Goal: Task Accomplishment & Management: Complete application form

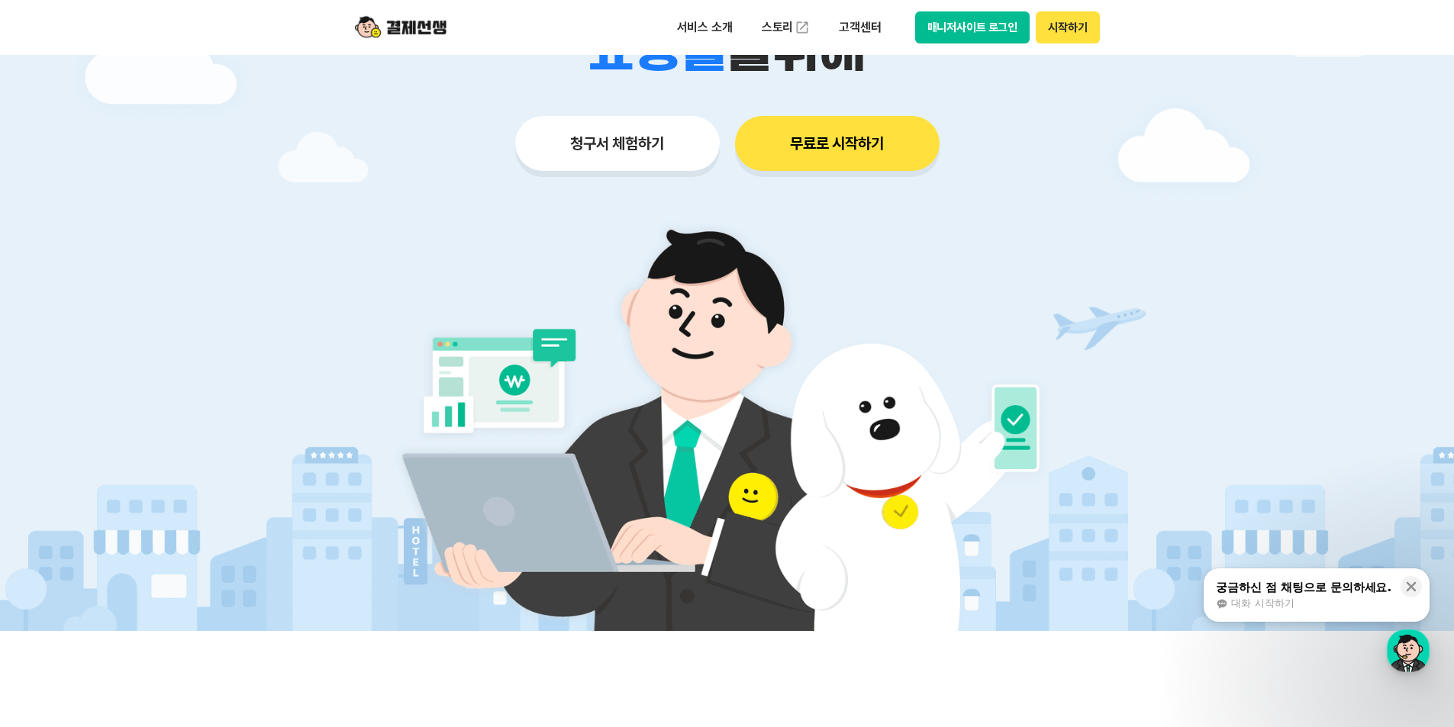
scroll to position [76, 0]
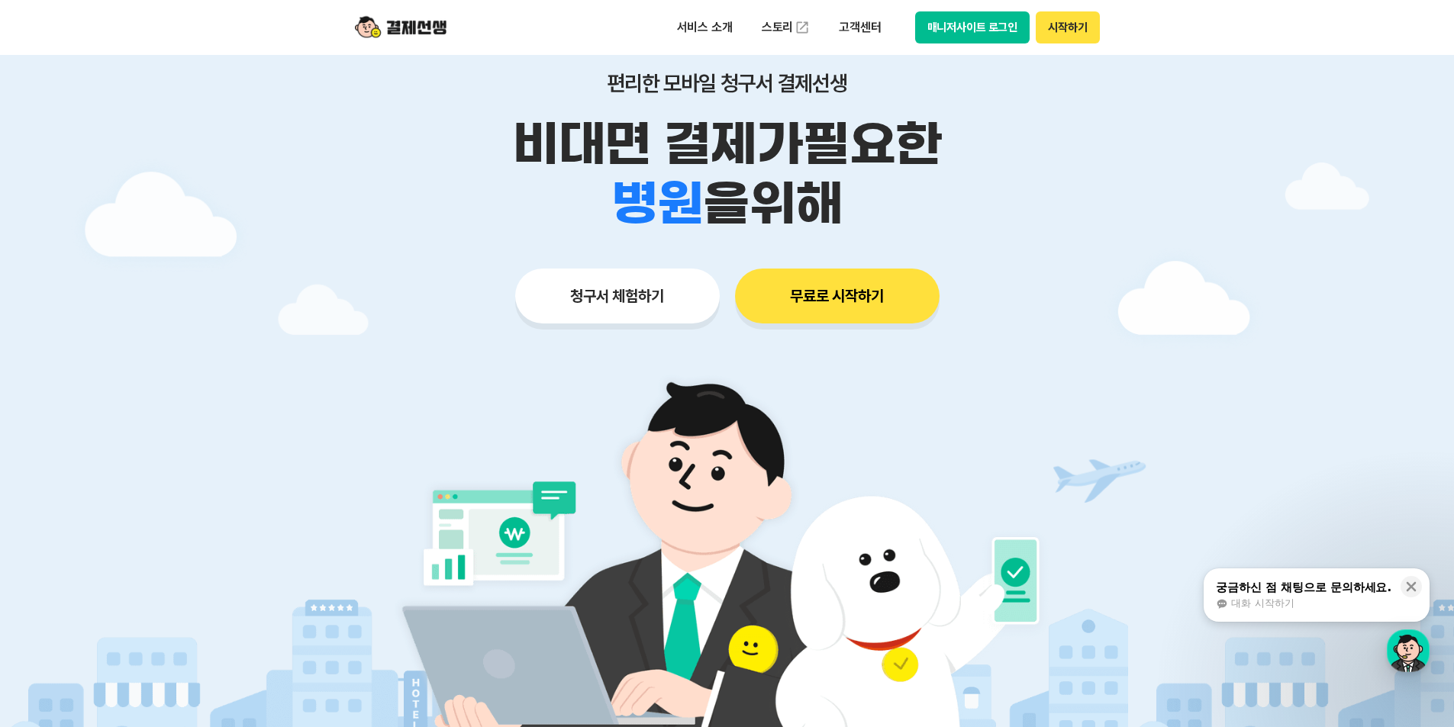
click at [609, 302] on button "청구서 체험하기" at bounding box center [617, 296] width 205 height 55
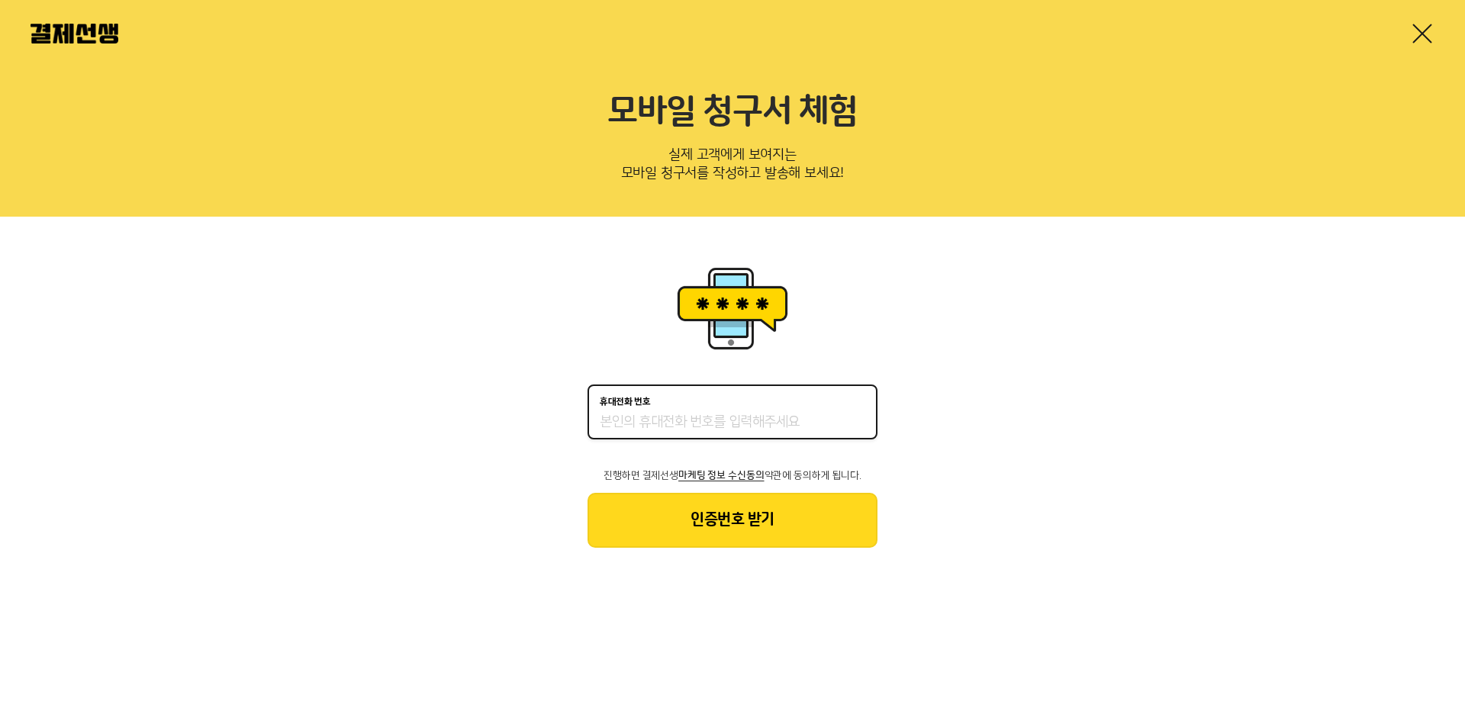
click at [672, 418] on input "휴대전화 번호" at bounding box center [733, 423] width 266 height 18
type input "01048519629"
click at [731, 523] on button "인증번호 받기" at bounding box center [733, 520] width 290 height 55
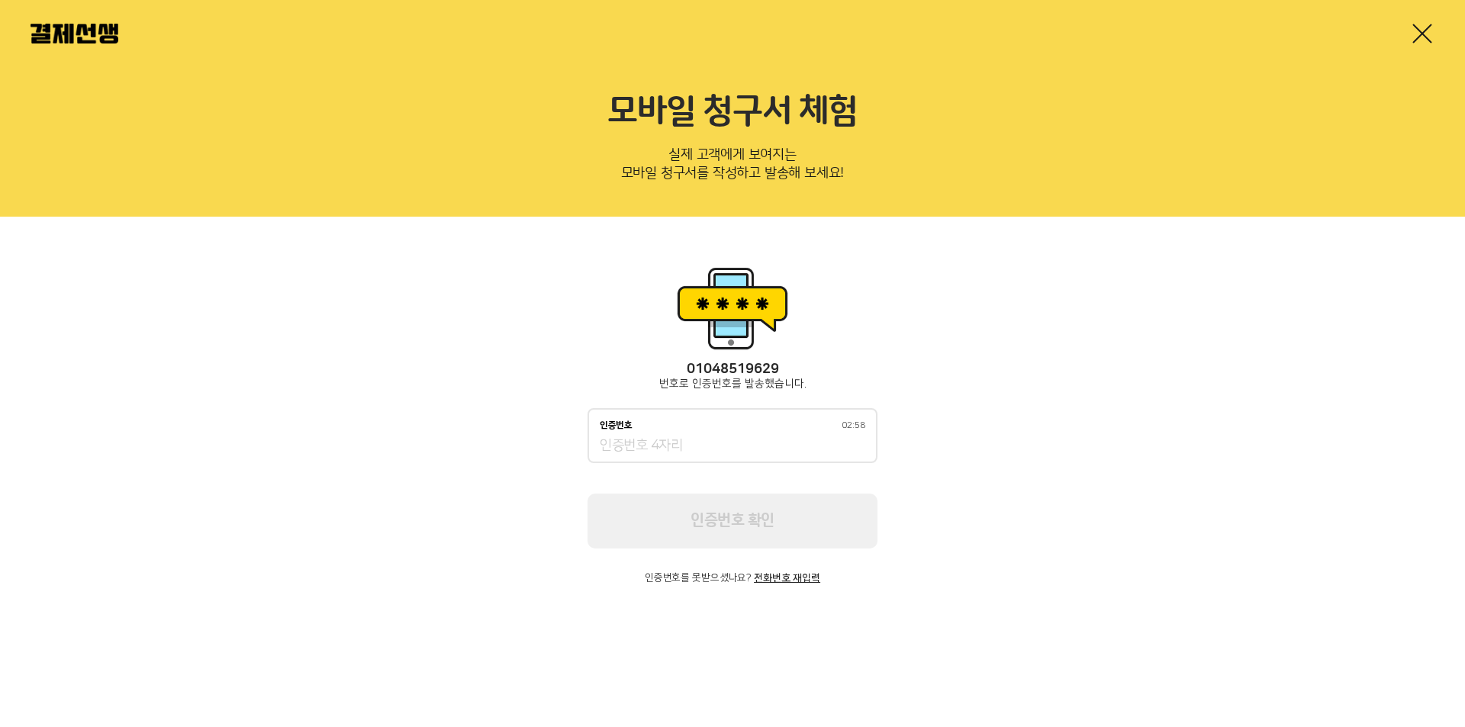
click at [646, 446] on input "인증번호 02:58" at bounding box center [733, 446] width 266 height 18
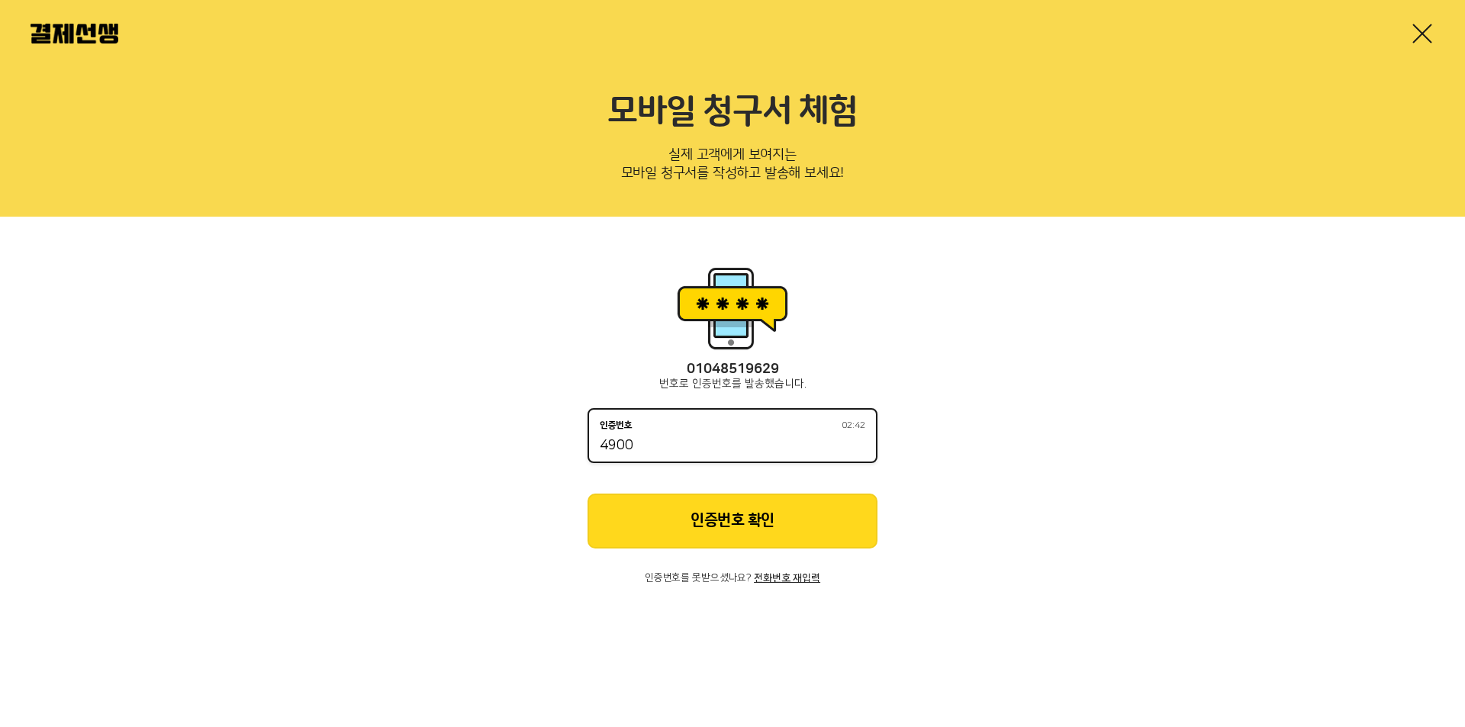
type input "4900"
click at [766, 531] on button "인증번호 확인" at bounding box center [733, 521] width 290 height 55
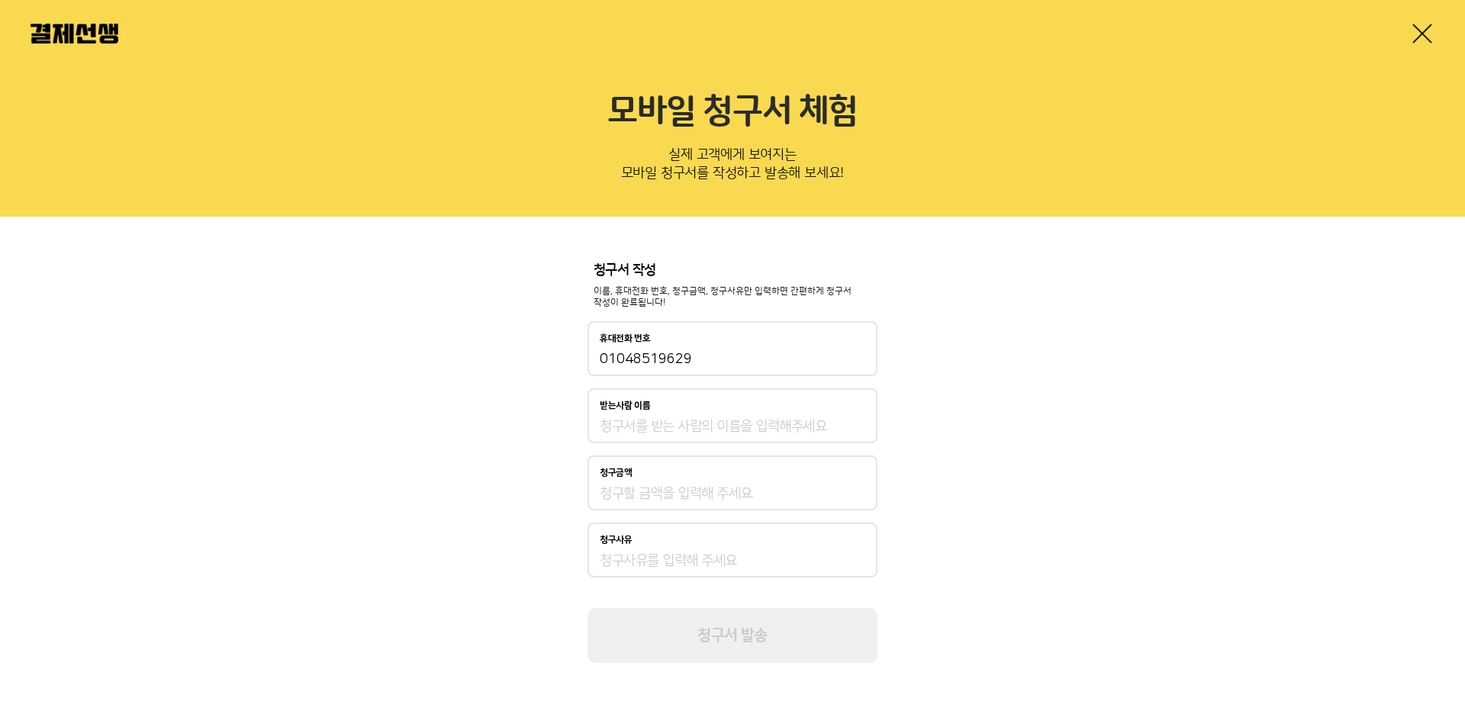
click at [681, 425] on input "받는사람 이름" at bounding box center [733, 426] width 266 height 18
type input "공형모"
click at [669, 494] on input "청구금액" at bounding box center [733, 494] width 266 height 18
type input "225,000"
click at [620, 561] on input "청구사유" at bounding box center [733, 561] width 266 height 18
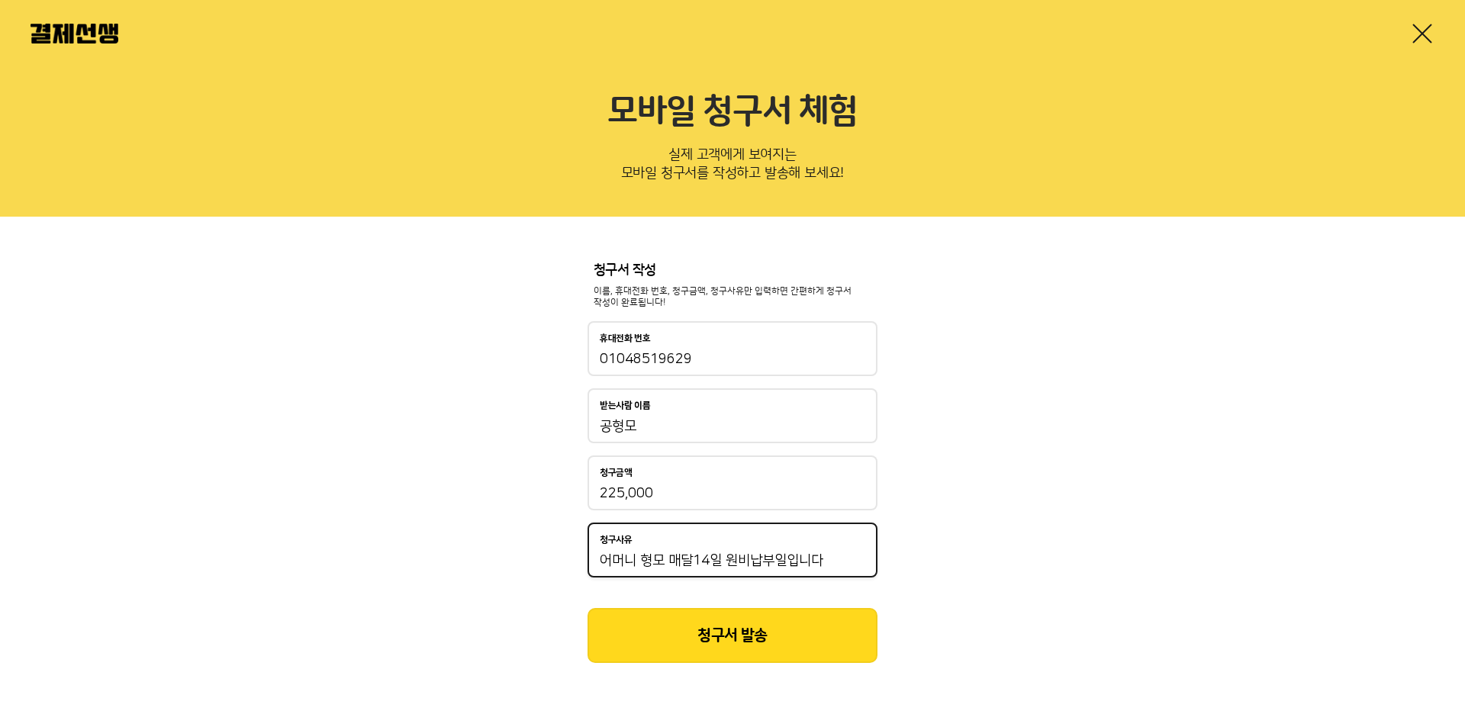
click at [641, 565] on input "어머니 형모 매달14일 원비납부일입니다" at bounding box center [733, 561] width 266 height 18
click at [849, 559] on input "어머니 ~ 형모 매달14일 원비납부일입니다" at bounding box center [733, 561] width 266 height 18
type input "어머니 ~ 형모 매달14일 원비납부일입니다.확인부탁드립니다 ^^"
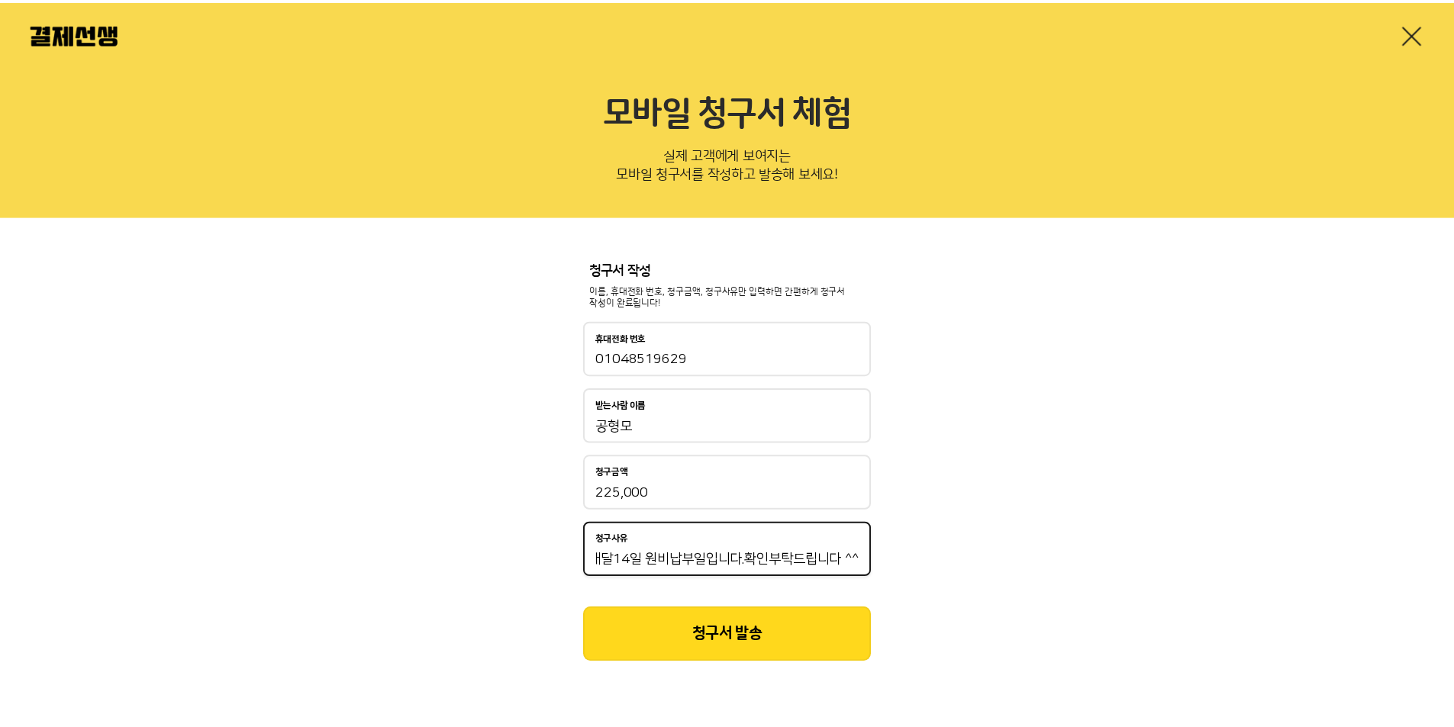
scroll to position [0, 0]
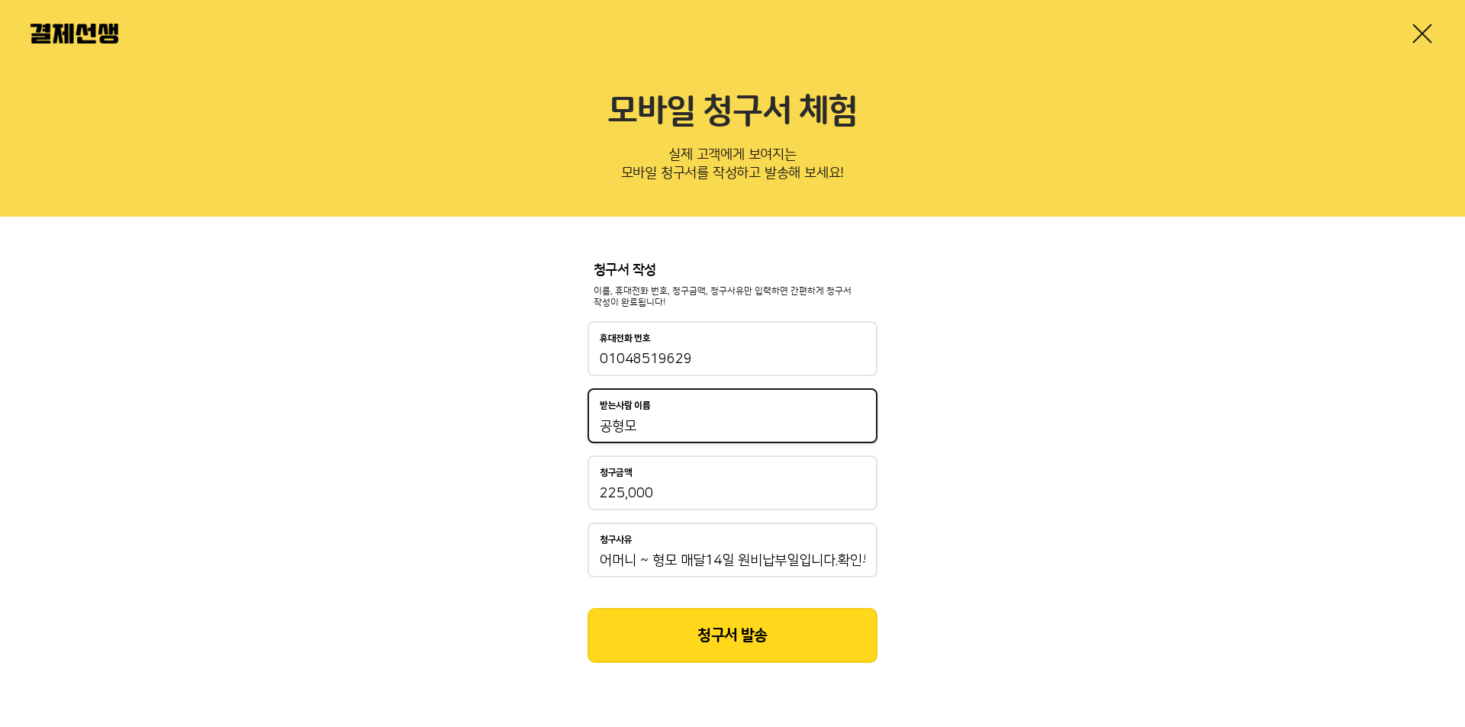
drag, startPoint x: 603, startPoint y: 422, endPoint x: 639, endPoint y: 430, distance: 37.4
click at [639, 430] on input "공형모" at bounding box center [733, 426] width 266 height 18
click at [651, 430] on input "공형모" at bounding box center [733, 426] width 266 height 18
click at [739, 642] on button "청구서 발송" at bounding box center [733, 635] width 290 height 55
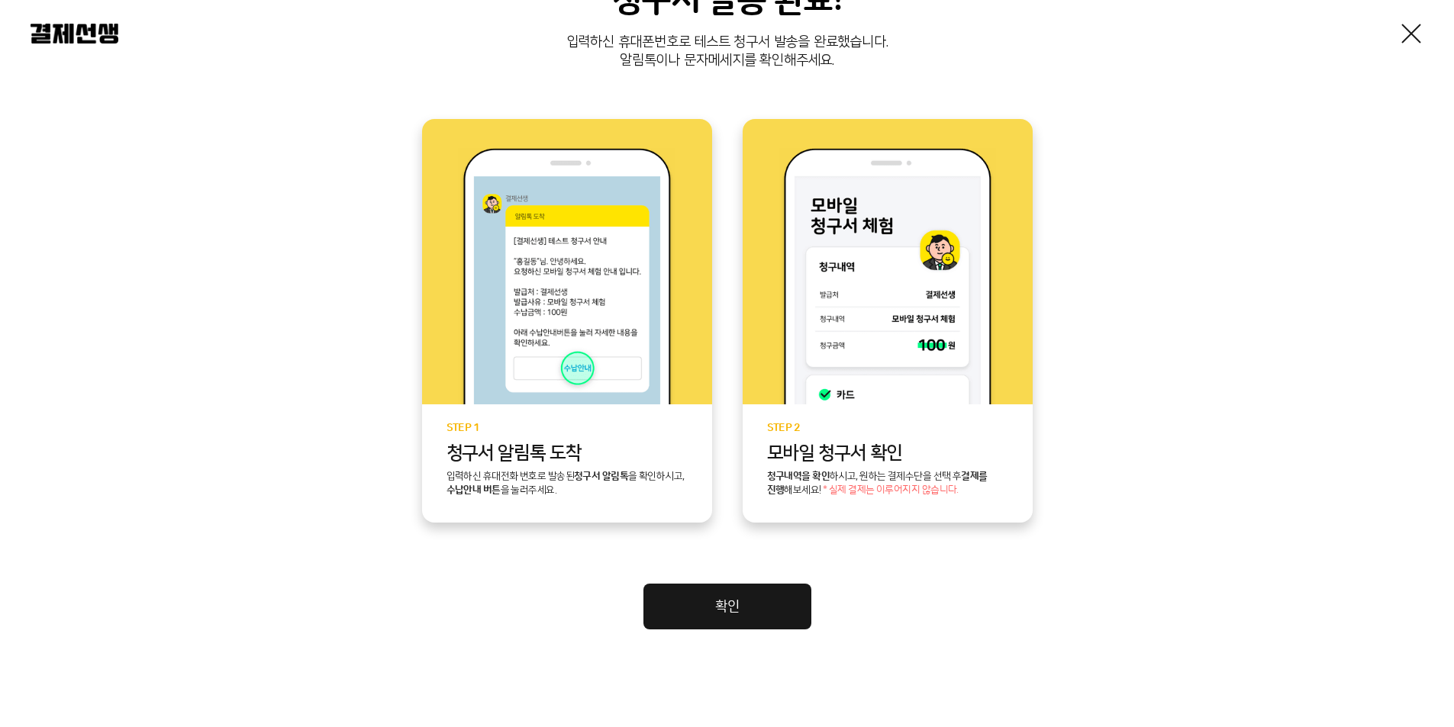
scroll to position [260, 0]
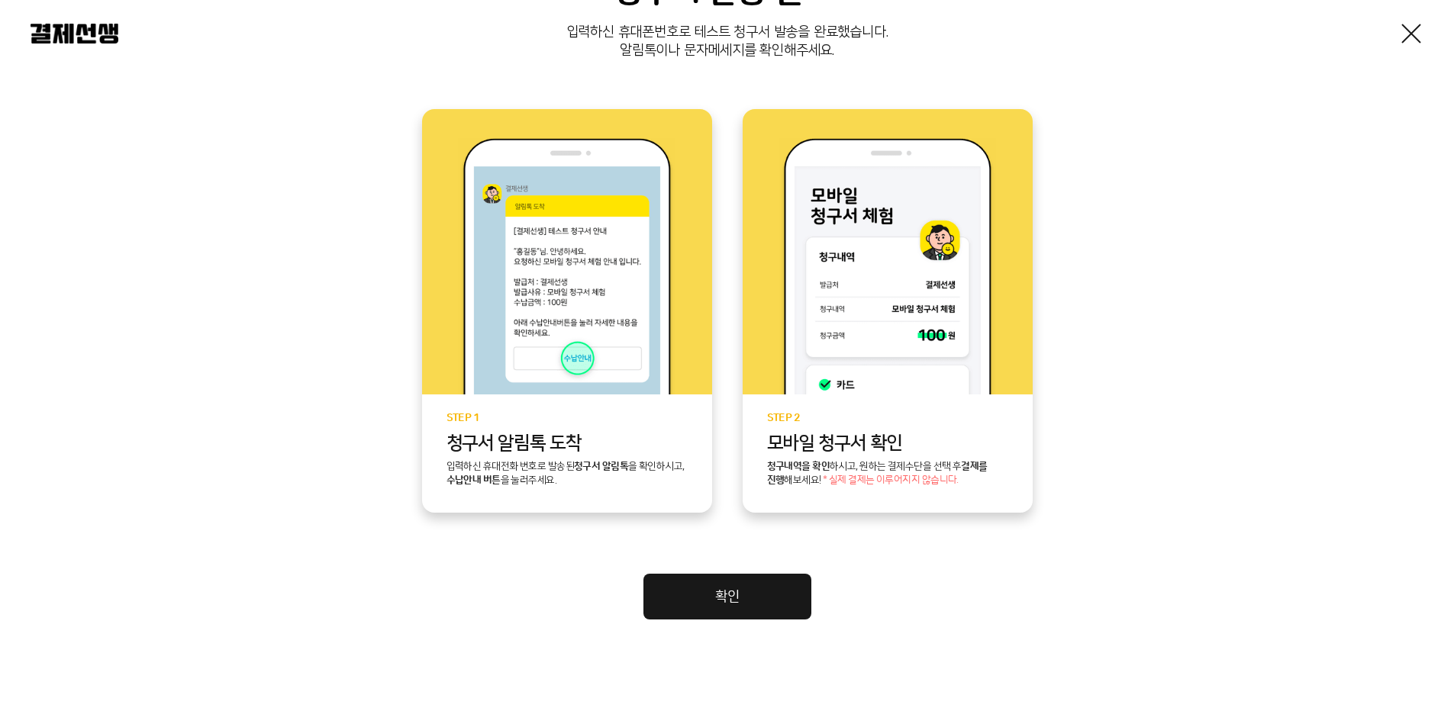
click at [738, 599] on link "확인" at bounding box center [727, 597] width 168 height 46
